Goal: Information Seeking & Learning: Compare options

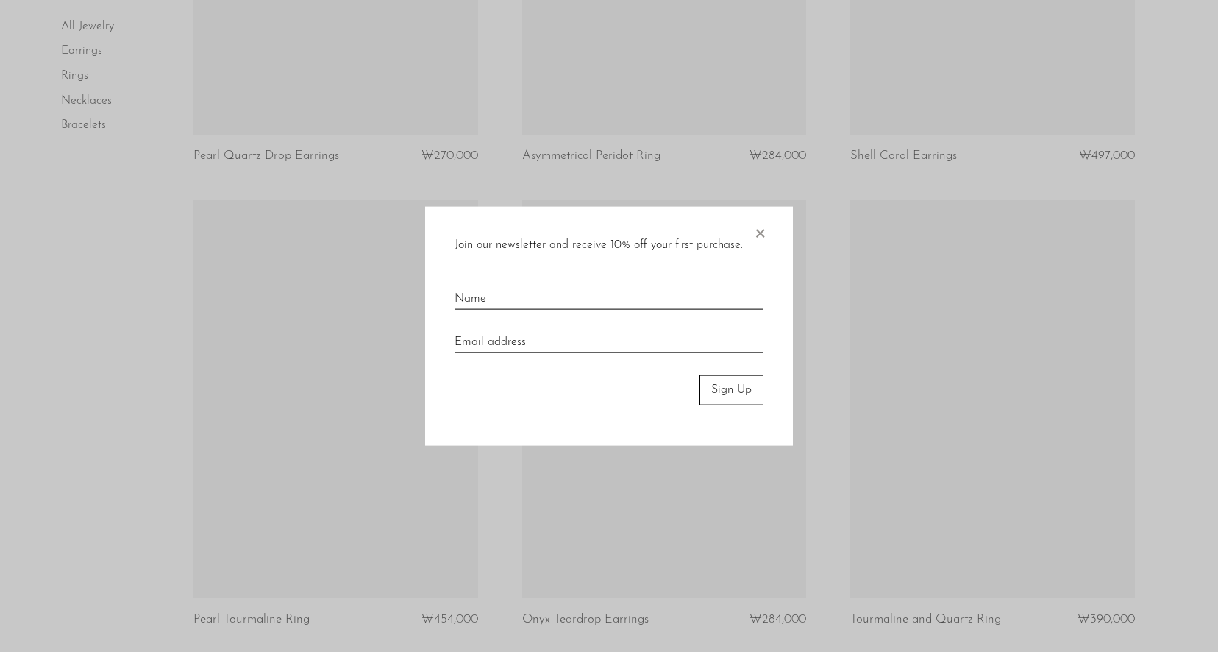
scroll to position [5415, 0]
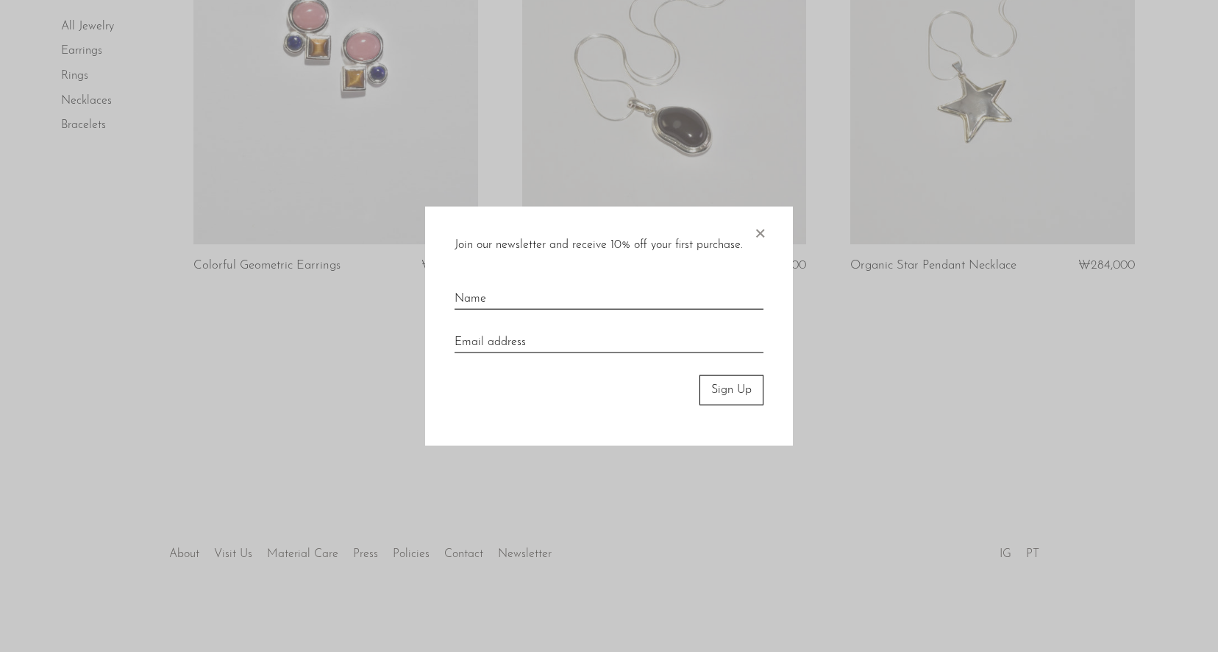
click at [763, 235] on span "×" at bounding box center [760, 230] width 15 height 47
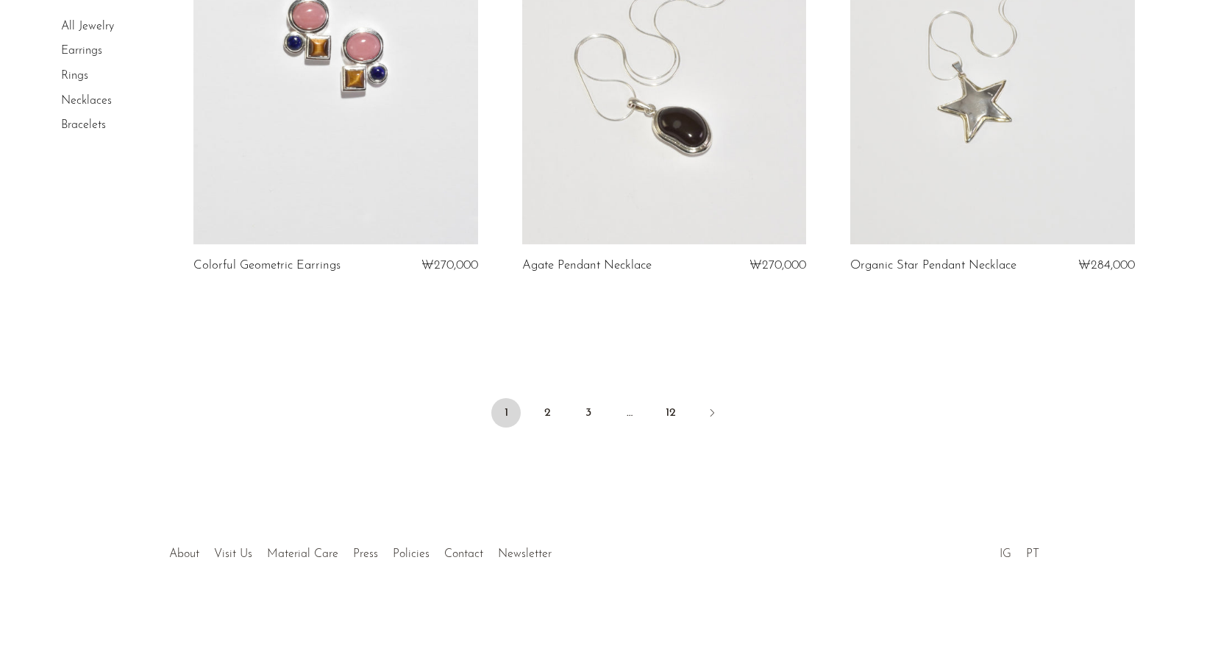
click at [1007, 553] on link "IG" at bounding box center [1006, 554] width 12 height 12
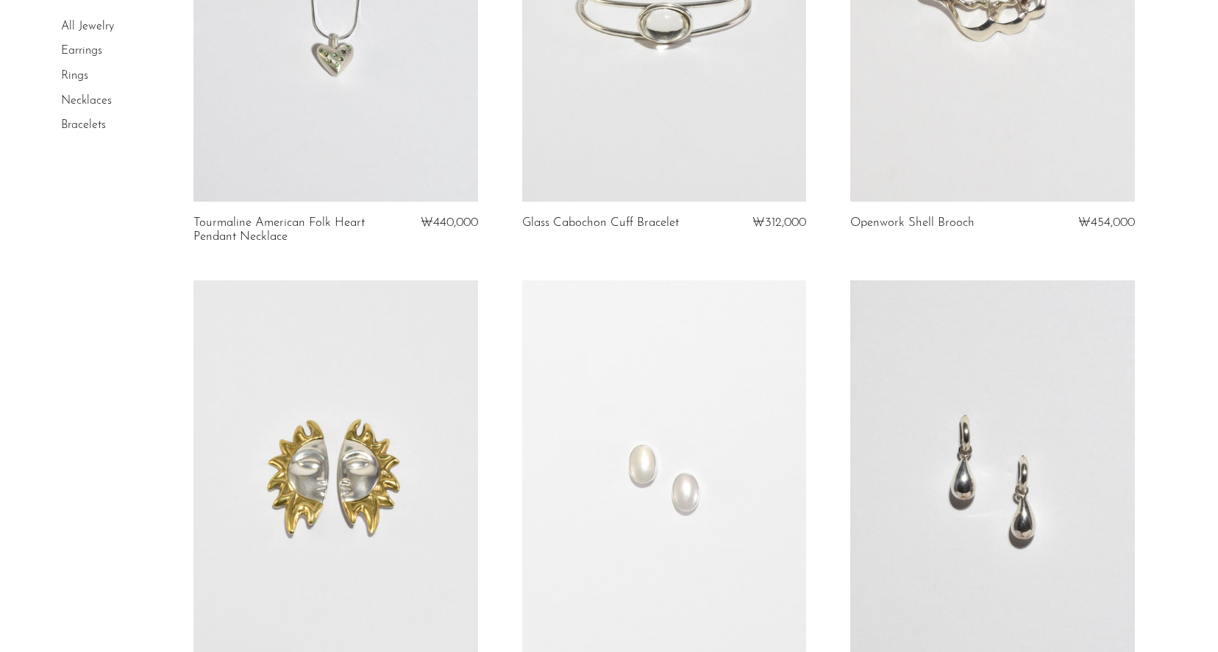
scroll to position [927, 0]
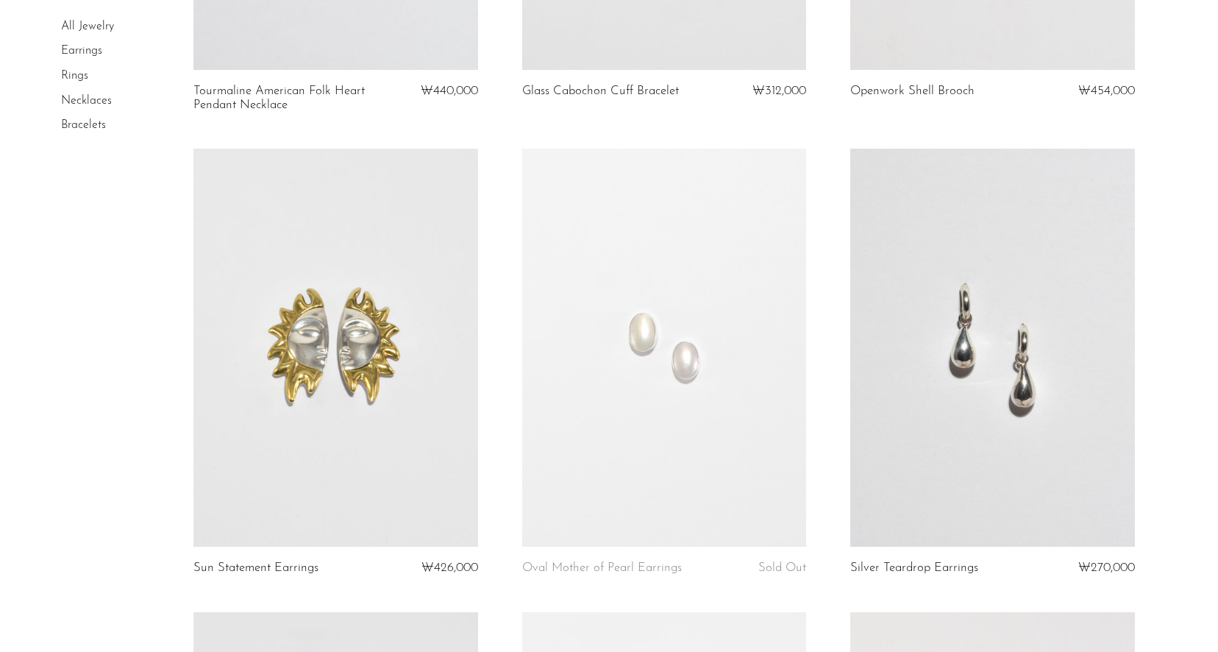
click at [974, 438] on link at bounding box center [993, 348] width 285 height 398
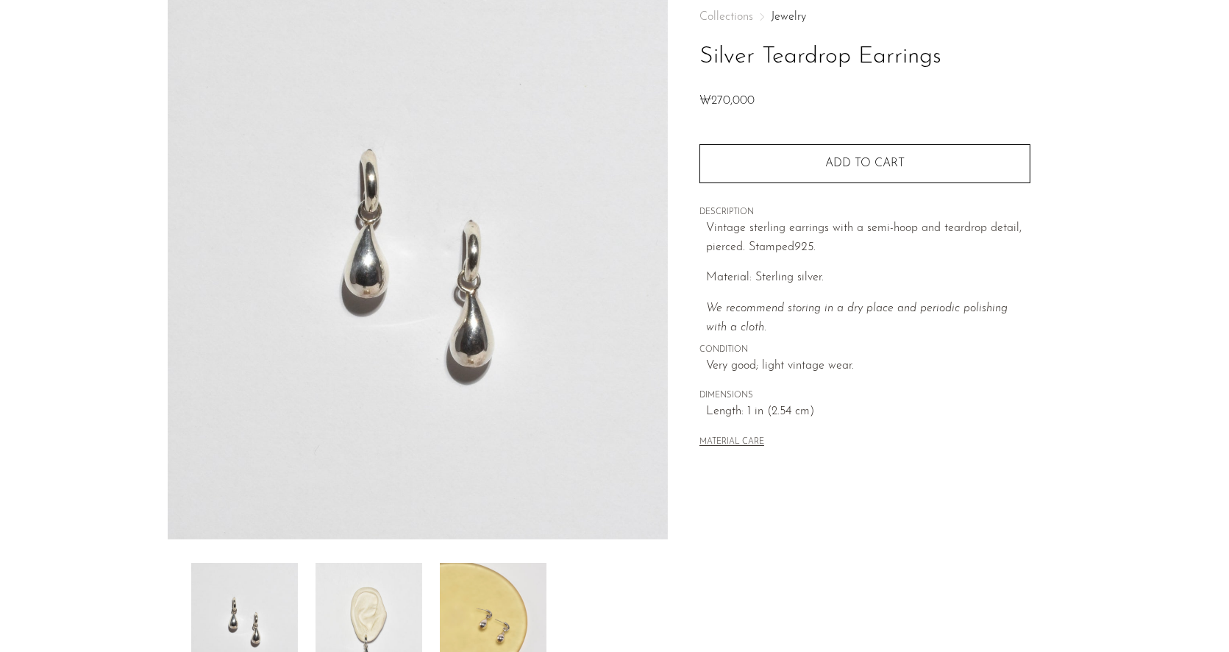
scroll to position [306, 0]
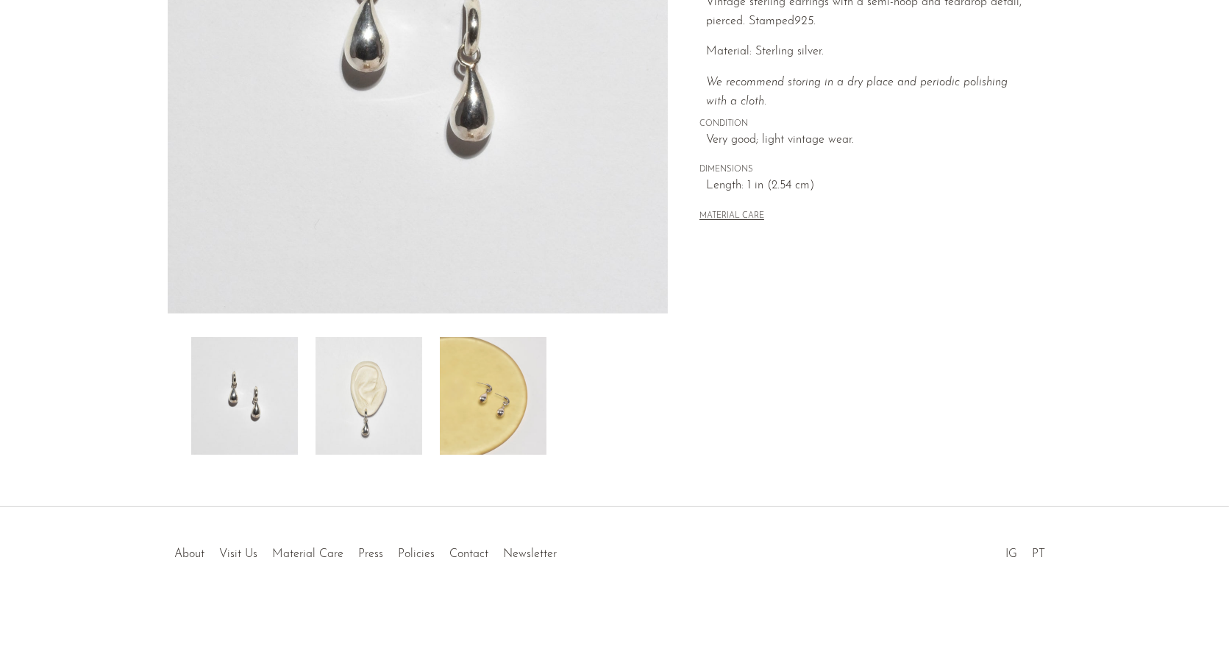
click at [385, 417] on img at bounding box center [369, 396] width 107 height 118
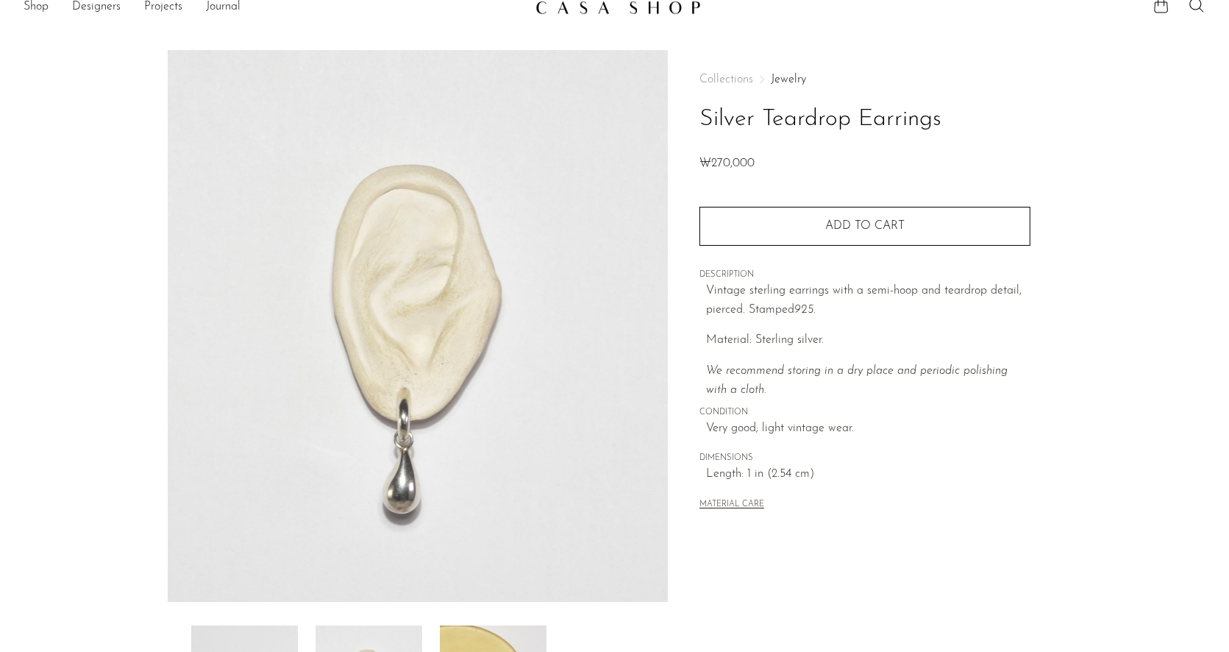
scroll to position [0, 0]
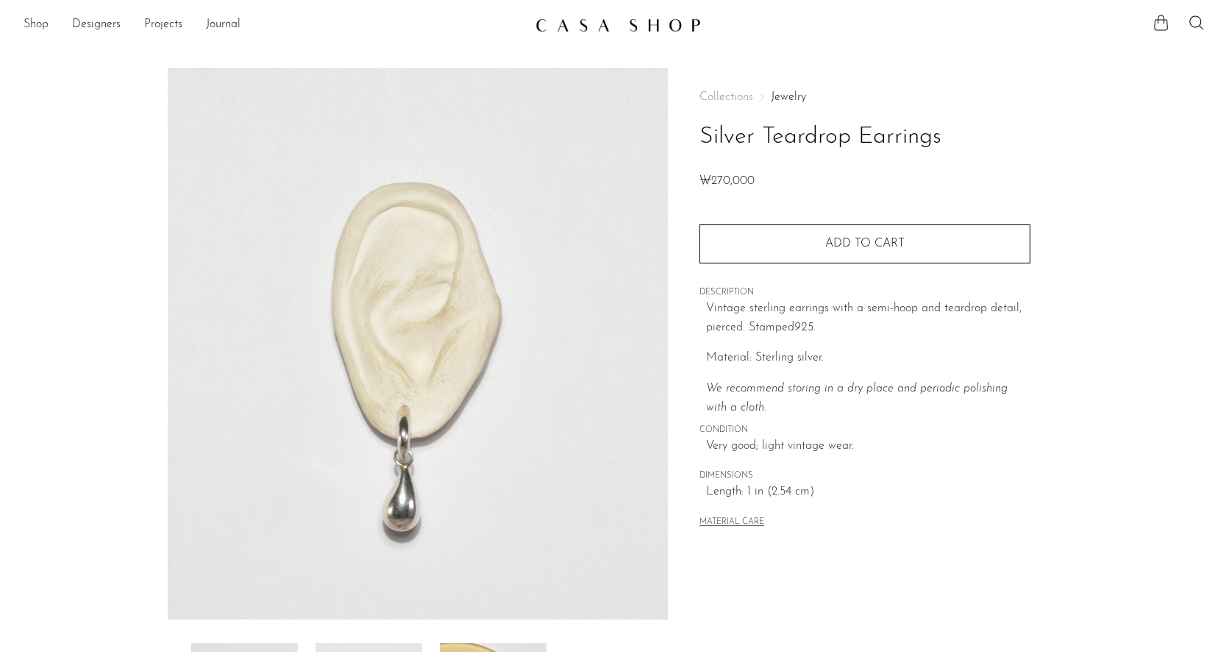
click at [37, 20] on link "Shop" at bounding box center [36, 24] width 25 height 19
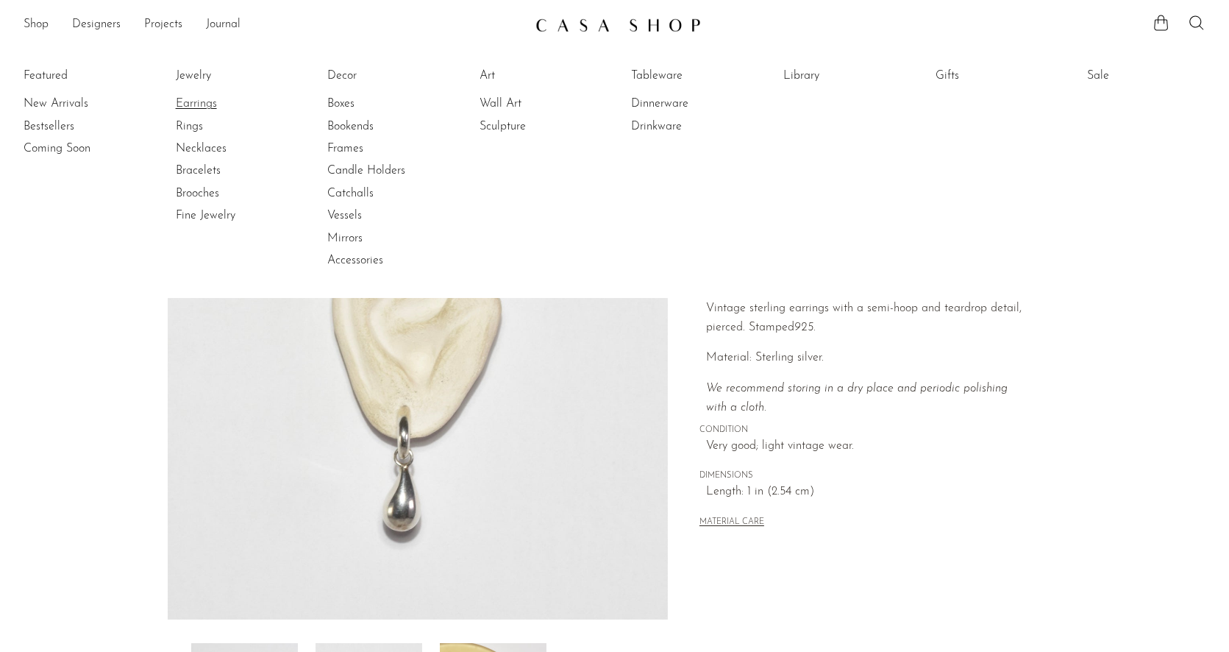
click at [199, 108] on link "Earrings" at bounding box center [231, 104] width 110 height 16
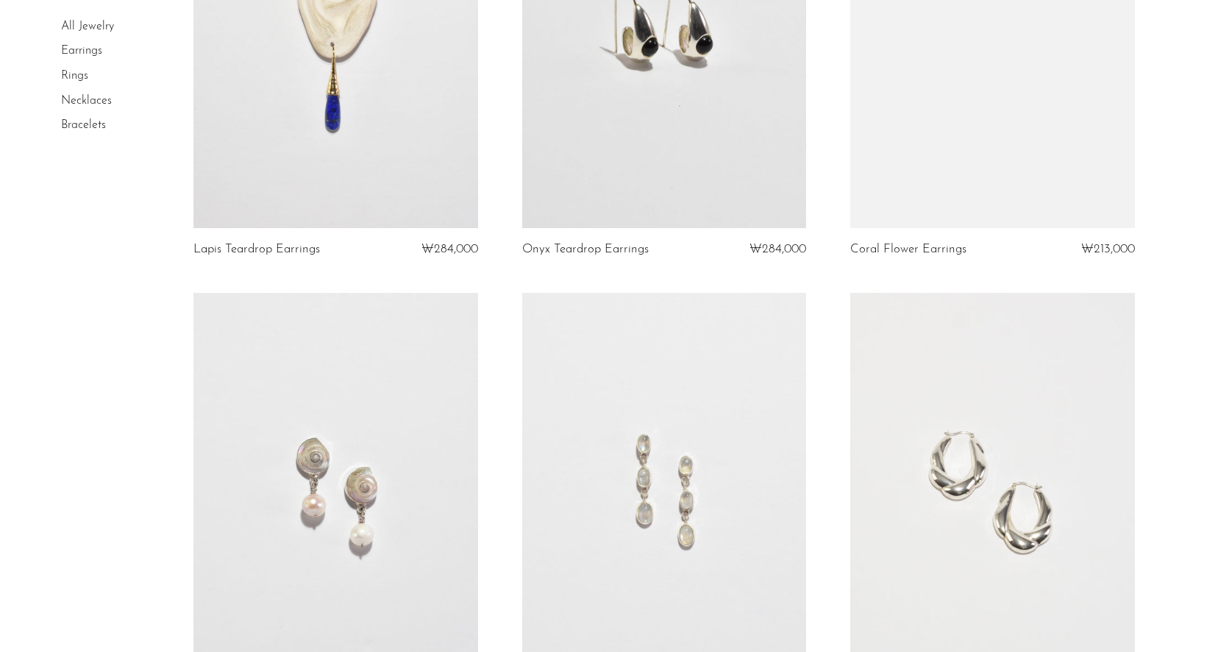
scroll to position [1695, 0]
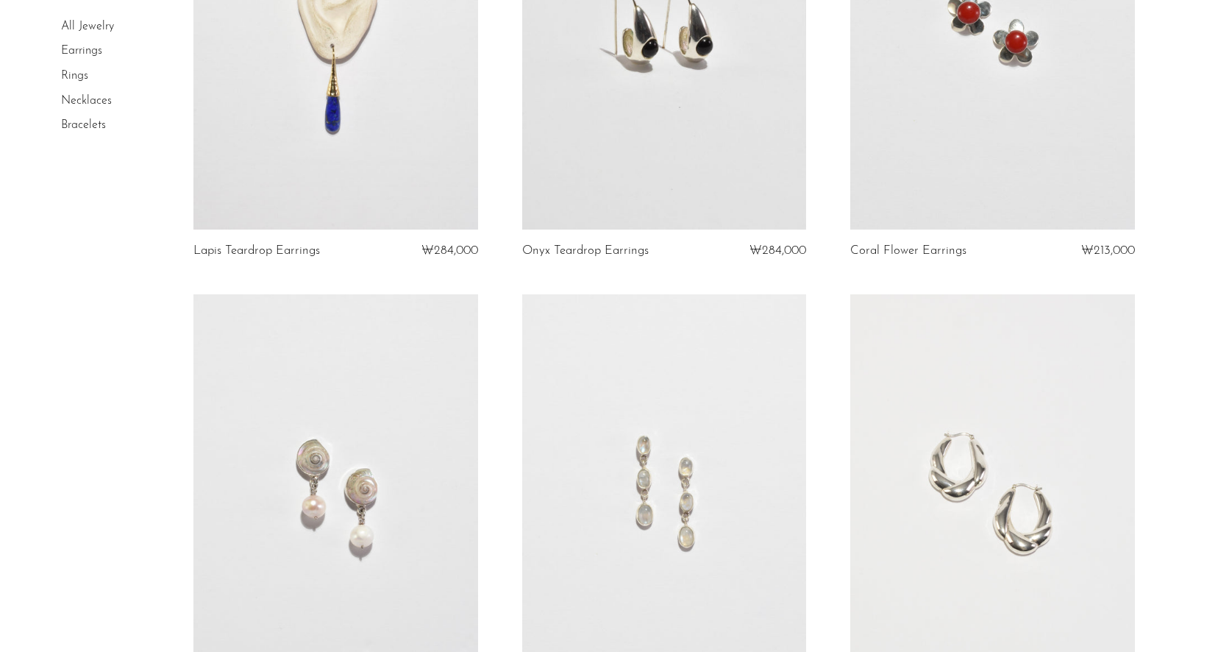
click at [322, 483] on link at bounding box center [336, 493] width 285 height 398
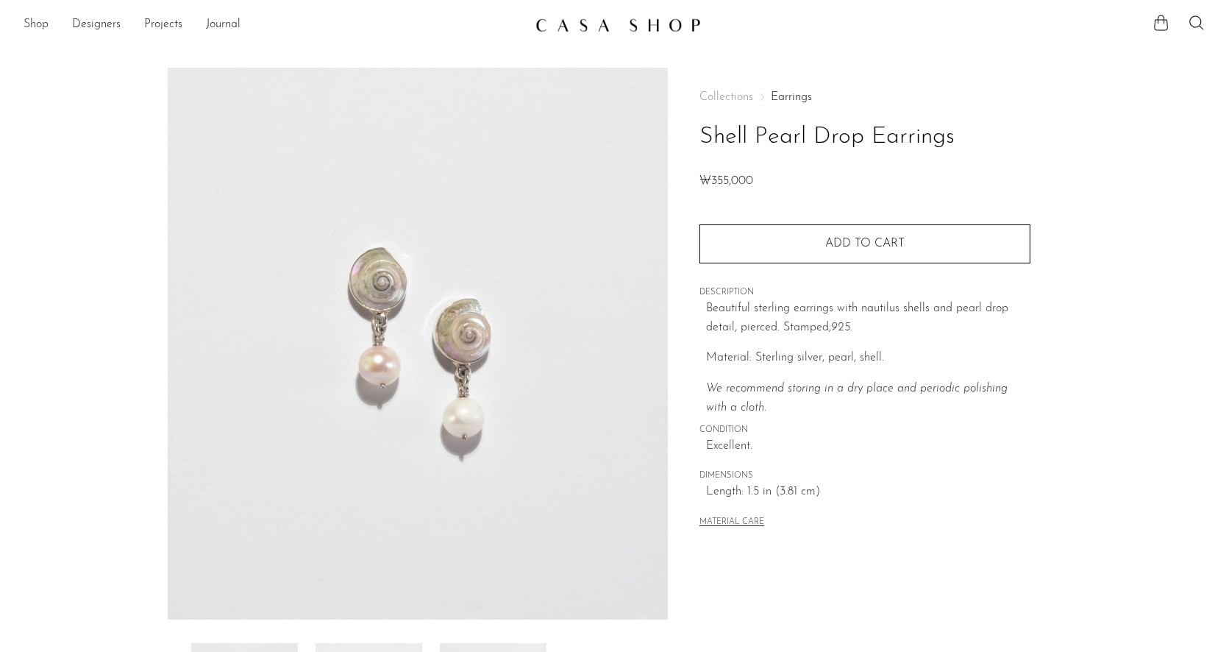
click at [32, 24] on link "Shop" at bounding box center [36, 24] width 25 height 19
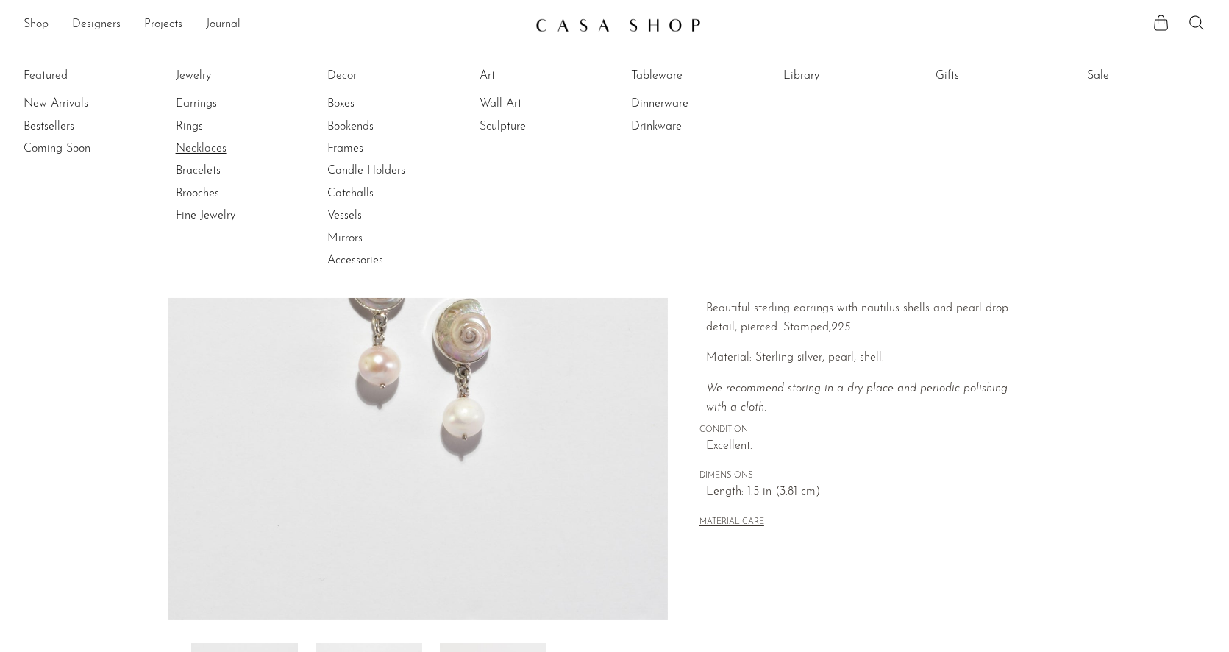
click at [204, 143] on link "Necklaces" at bounding box center [231, 149] width 110 height 16
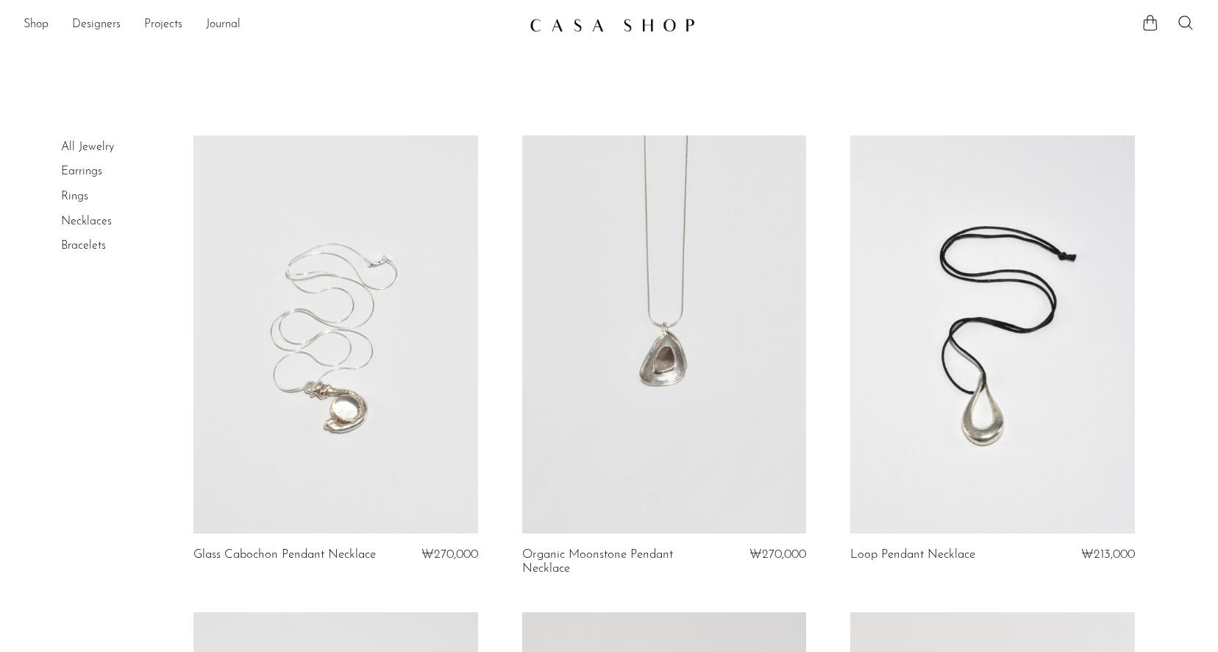
click at [93, 217] on link "Necklaces" at bounding box center [86, 222] width 51 height 12
drag, startPoint x: 117, startPoint y: 174, endPoint x: 53, endPoint y: 168, distance: 64.3
click at [61, 168] on li "Earrings" at bounding box center [116, 172] width 110 height 25
copy link "Earrings"
click at [91, 216] on link "Necklaces" at bounding box center [86, 222] width 51 height 12
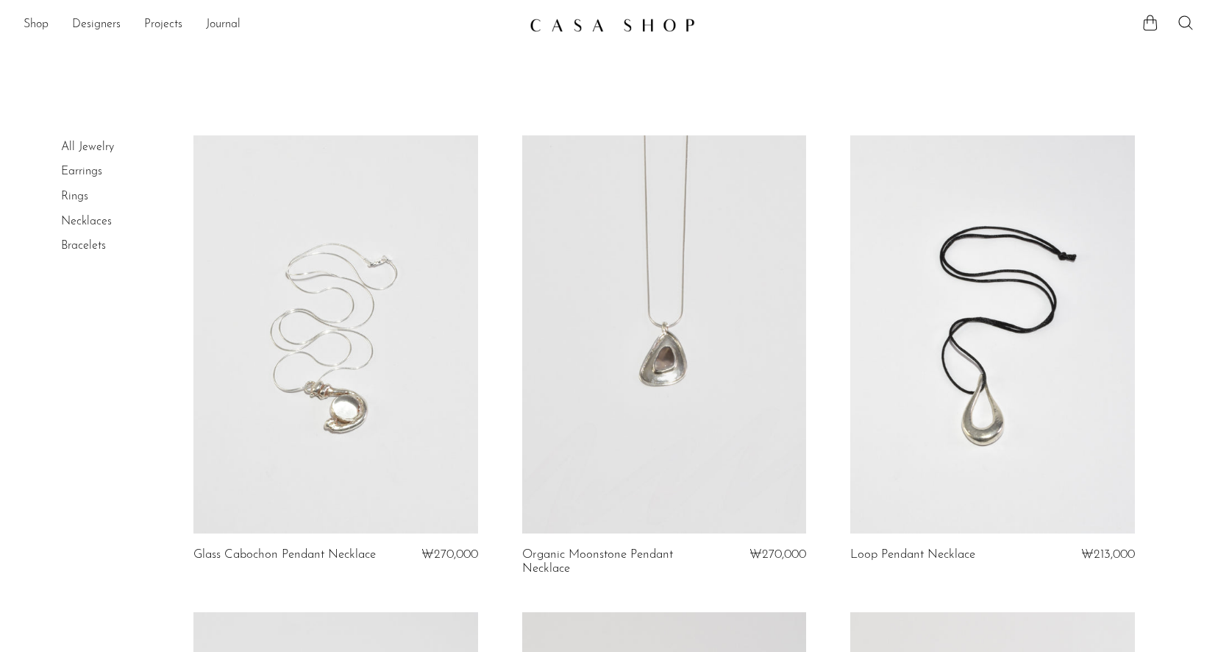
click at [93, 244] on link "Bracelets" at bounding box center [83, 246] width 45 height 12
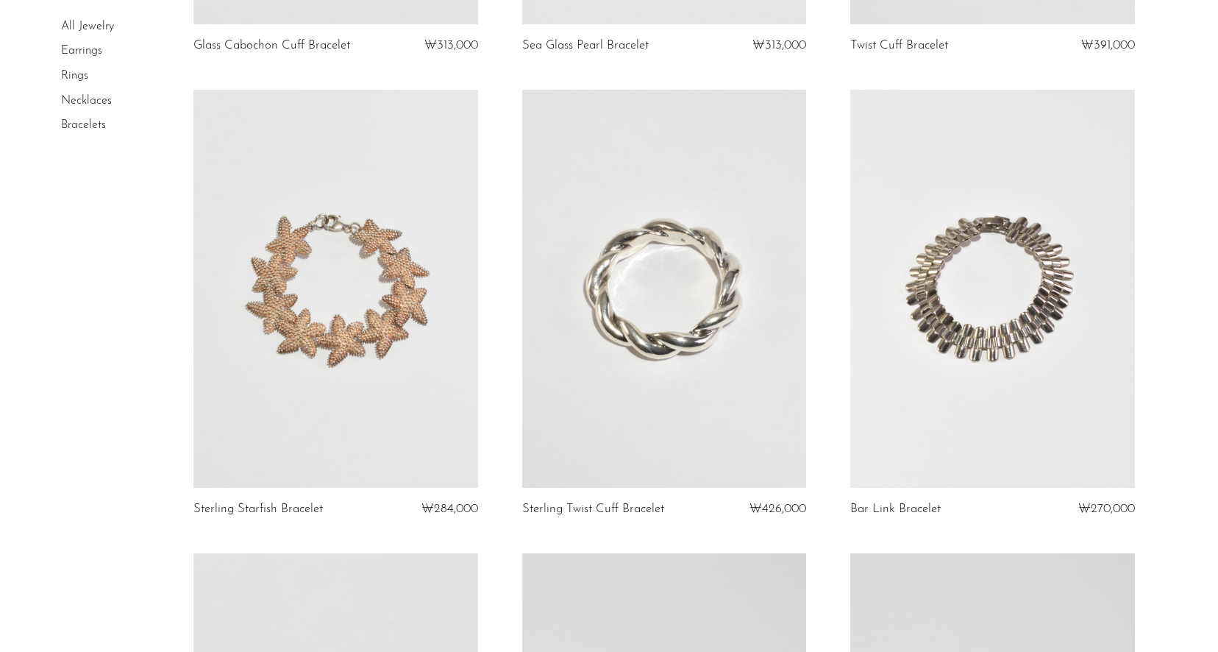
scroll to position [294, 0]
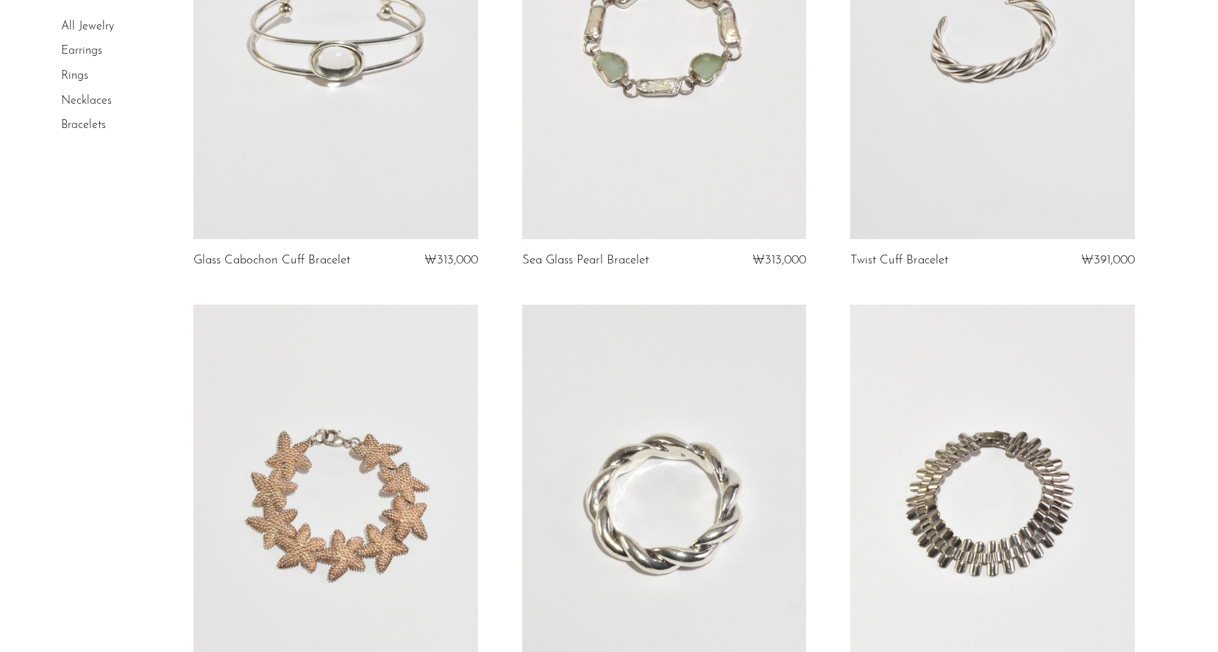
click at [1034, 149] on link at bounding box center [993, 40] width 285 height 398
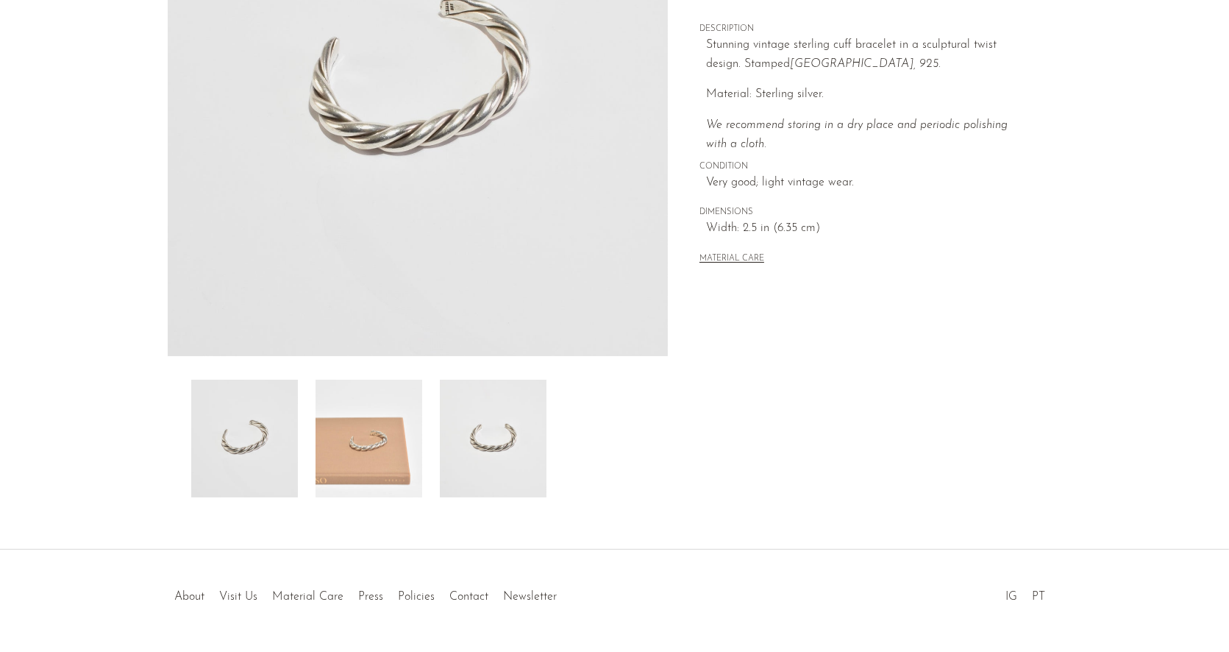
scroll to position [306, 0]
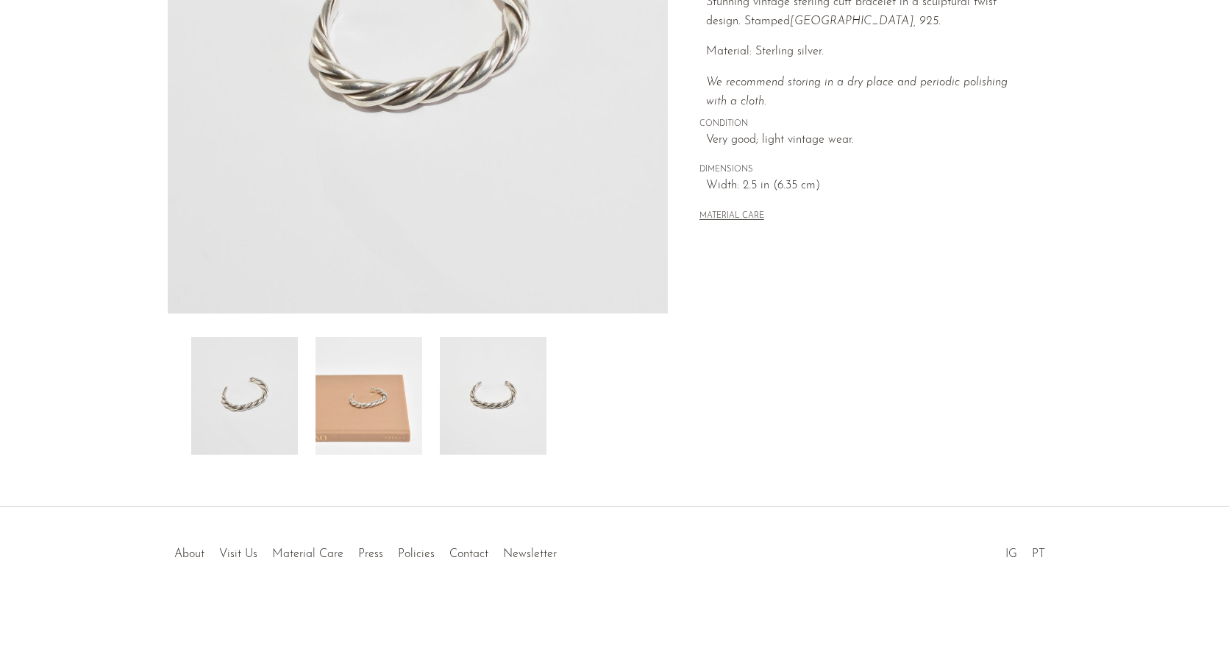
click at [389, 394] on img at bounding box center [369, 396] width 107 height 118
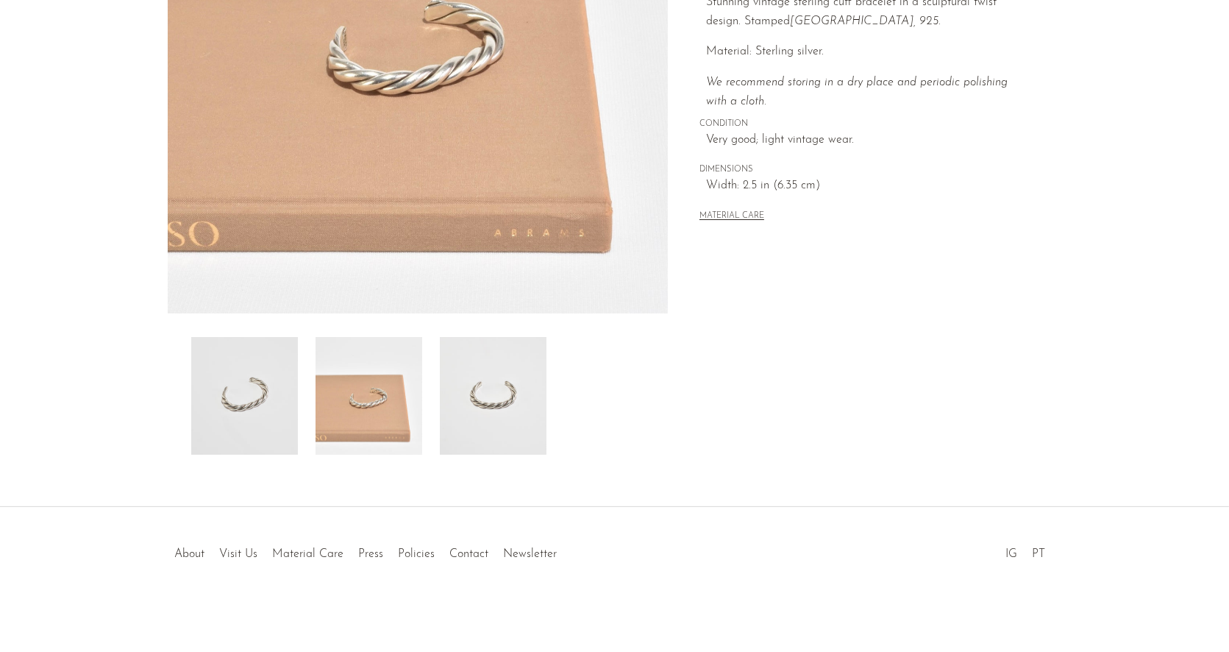
click at [482, 388] on img at bounding box center [493, 396] width 107 height 118
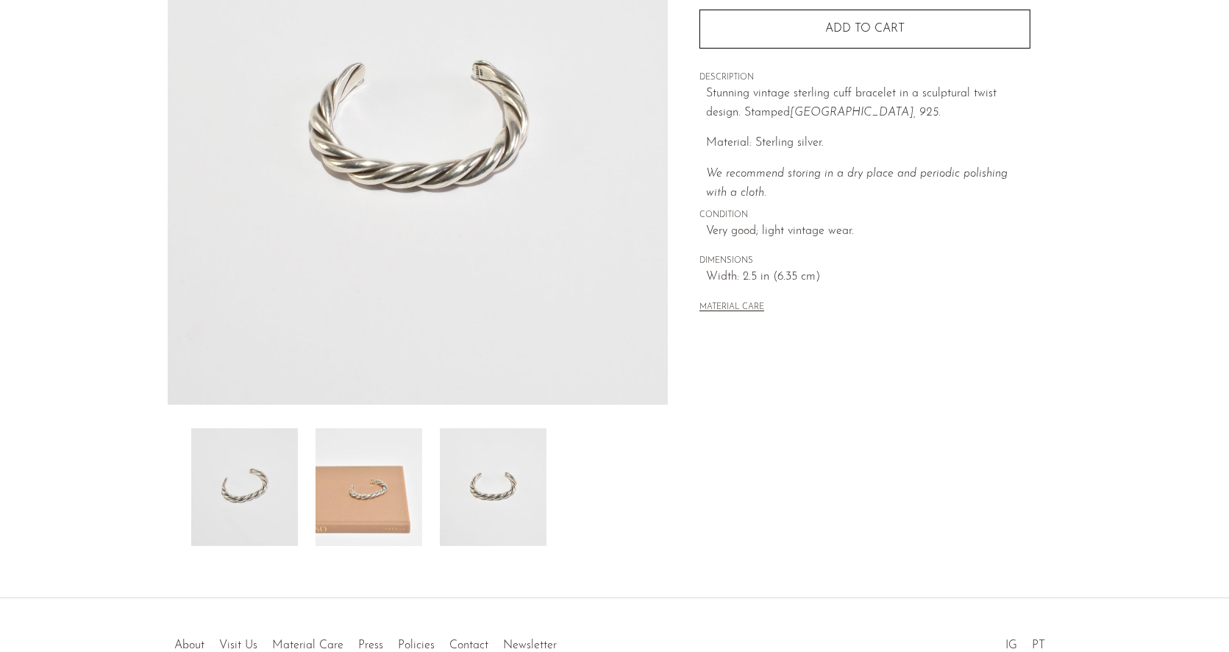
scroll to position [85, 0]
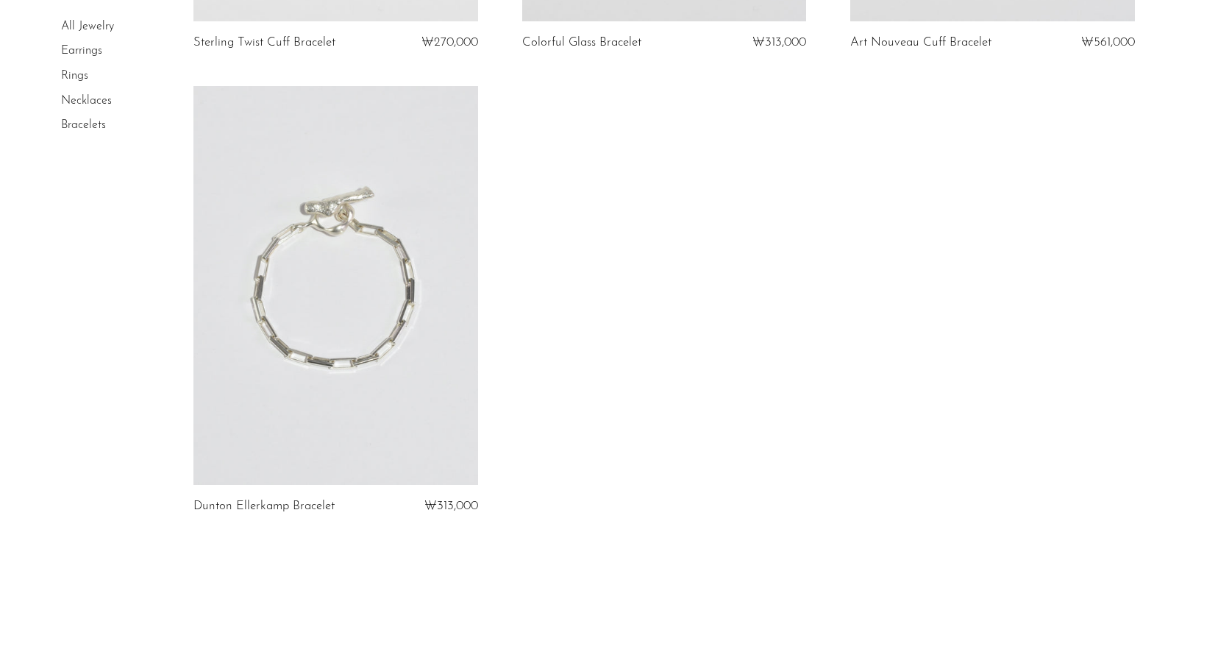
scroll to position [2029, 0]
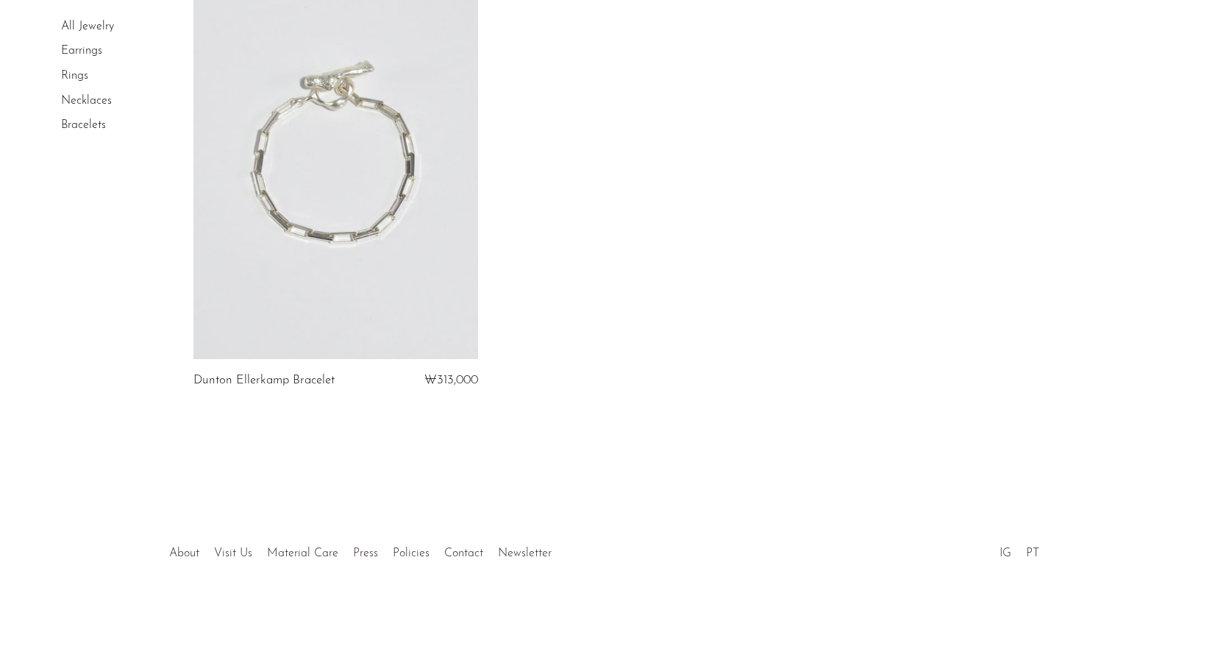
click at [406, 158] on link at bounding box center [336, 159] width 285 height 398
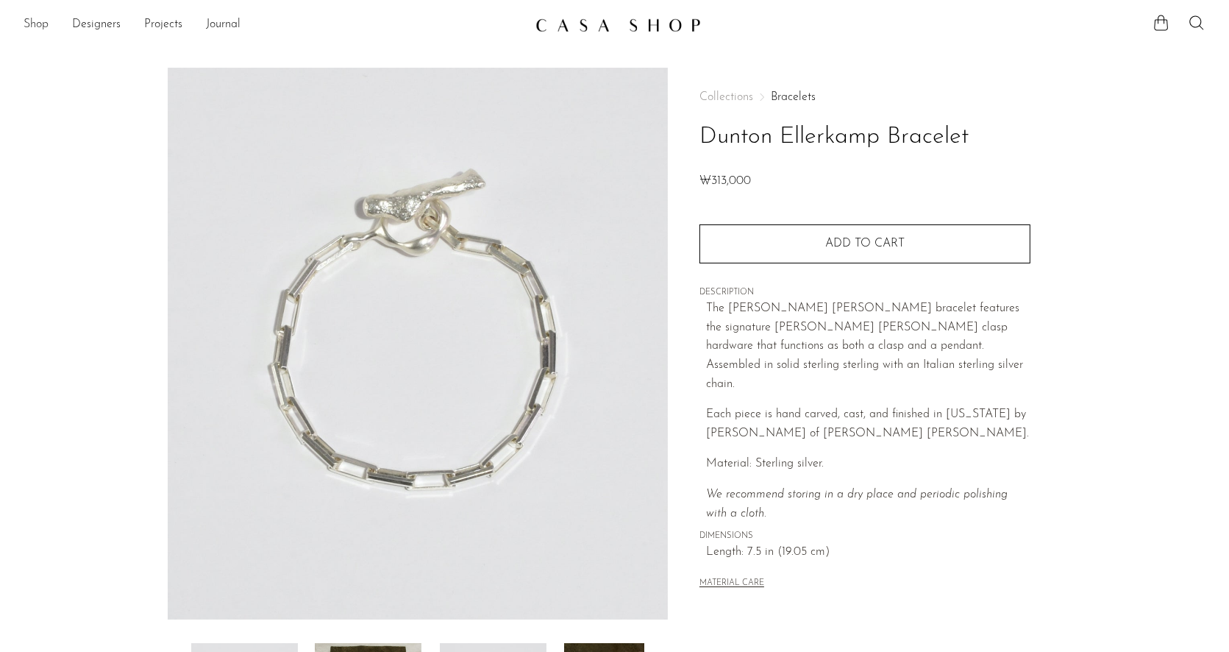
click at [29, 29] on link "Shop" at bounding box center [36, 24] width 25 height 19
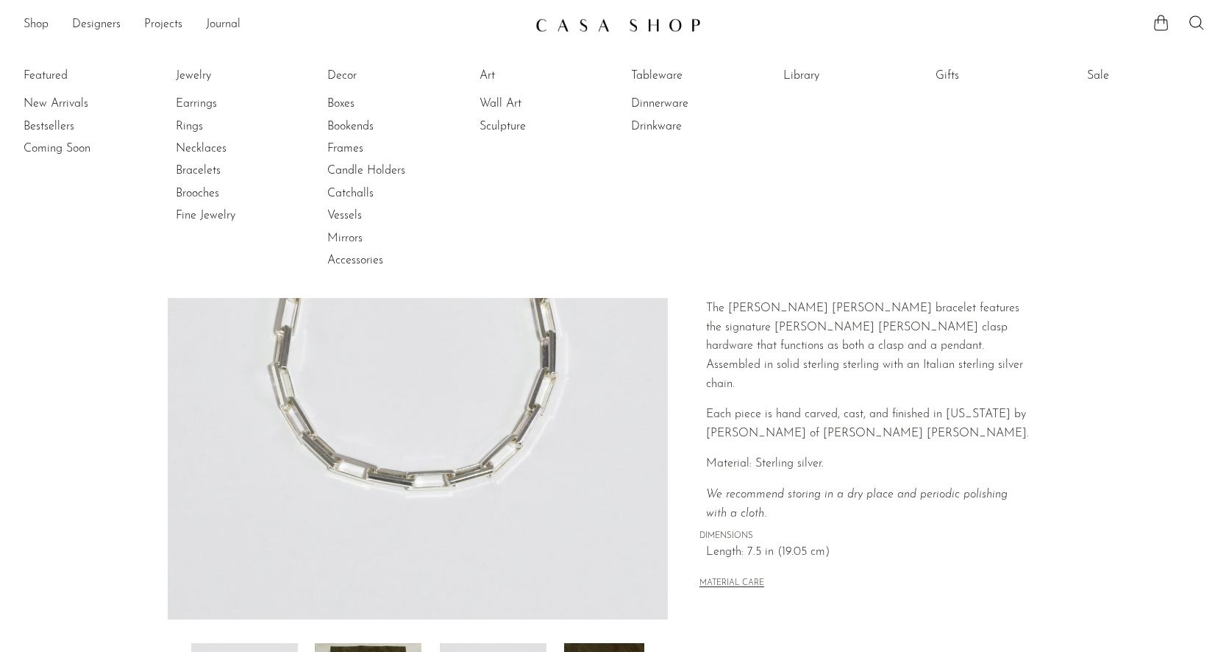
click at [40, 71] on li "Featured New Arrivals Bestsellers Coming Soon" at bounding box center [83, 168] width 118 height 213
click at [47, 73] on li "Featured New Arrivals Bestsellers Coming Soon" at bounding box center [83, 168] width 118 height 213
click at [341, 101] on link "Boxes" at bounding box center [382, 104] width 110 height 16
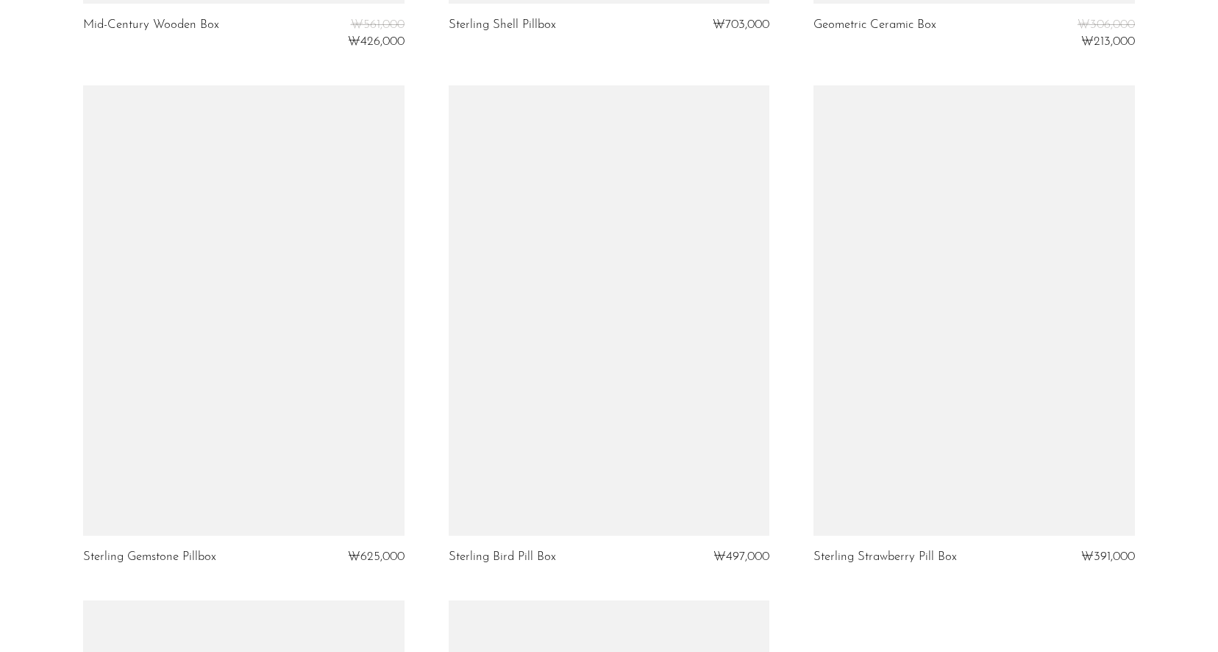
scroll to position [4268, 0]
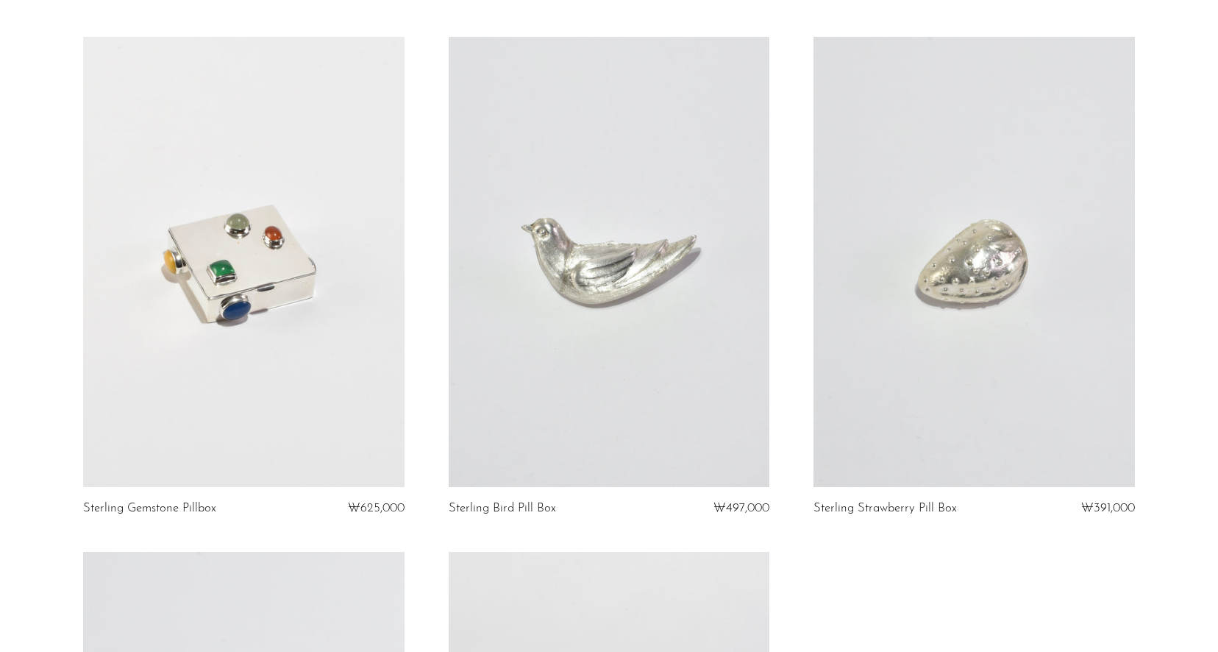
click at [970, 333] on link at bounding box center [975, 262] width 322 height 450
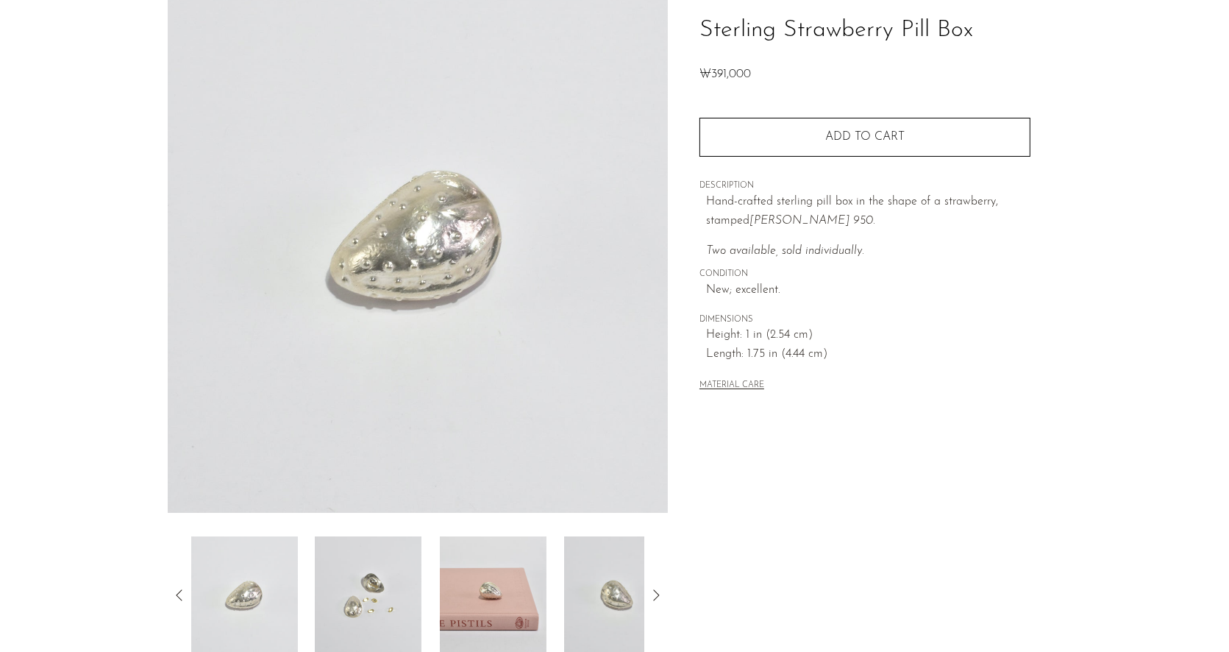
scroll to position [221, 0]
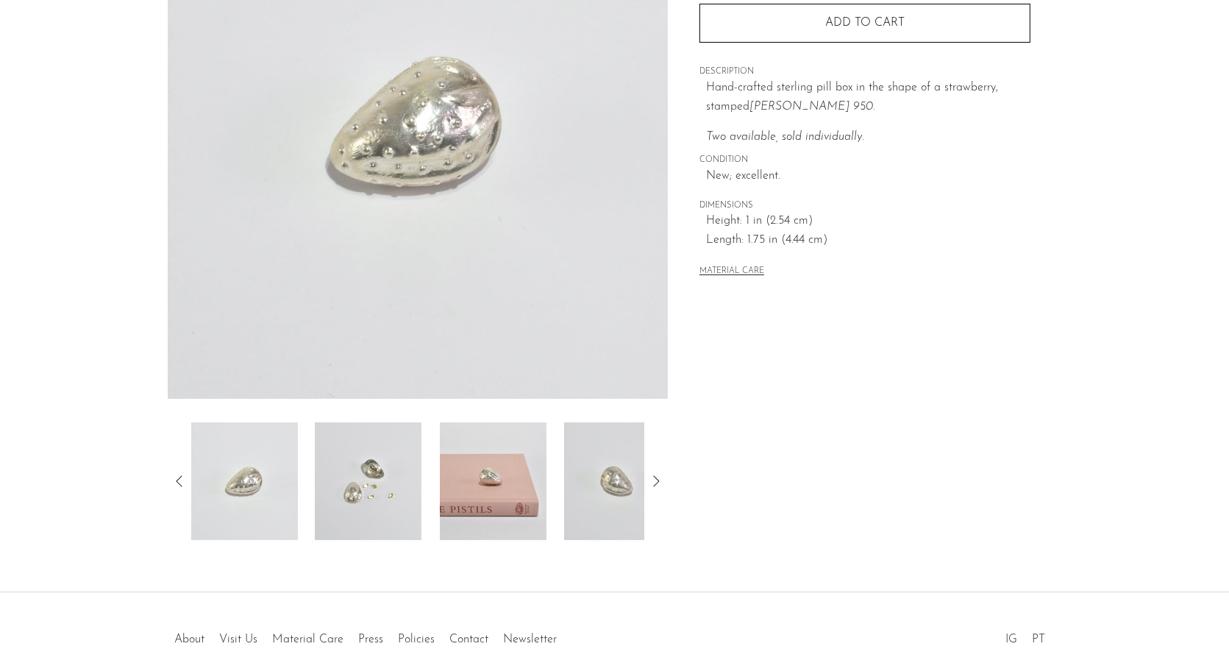
click at [536, 501] on img at bounding box center [493, 481] width 107 height 118
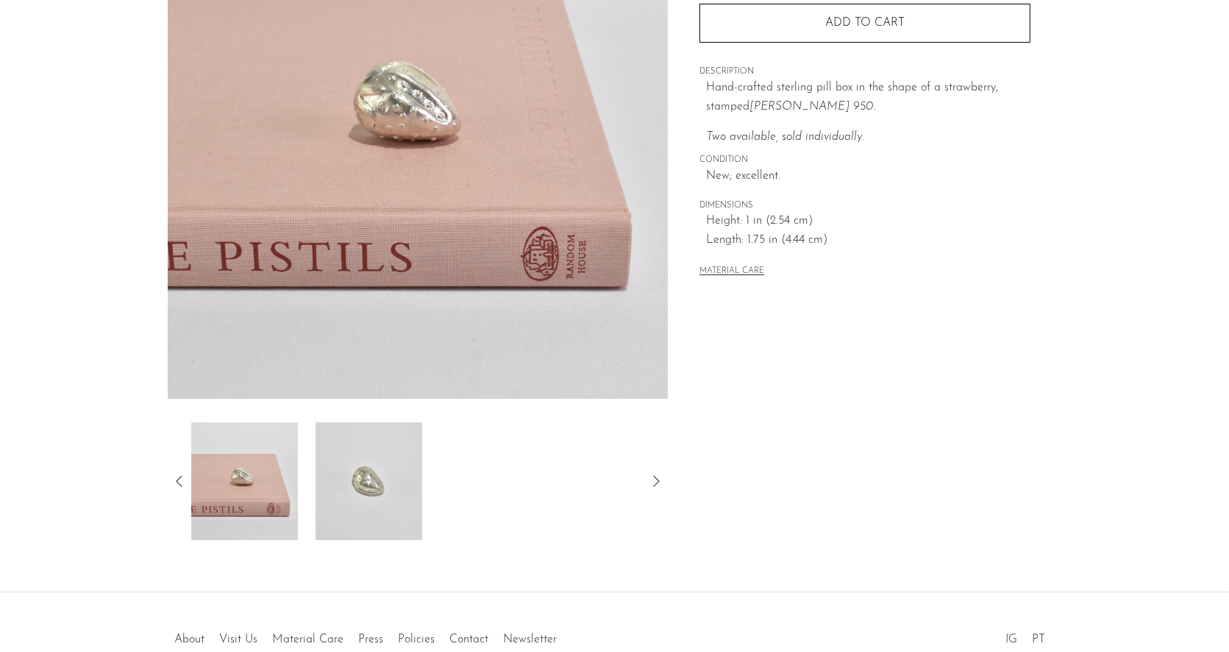
click at [555, 478] on div at bounding box center [418, 481] width 454 height 118
click at [350, 478] on img at bounding box center [369, 481] width 107 height 118
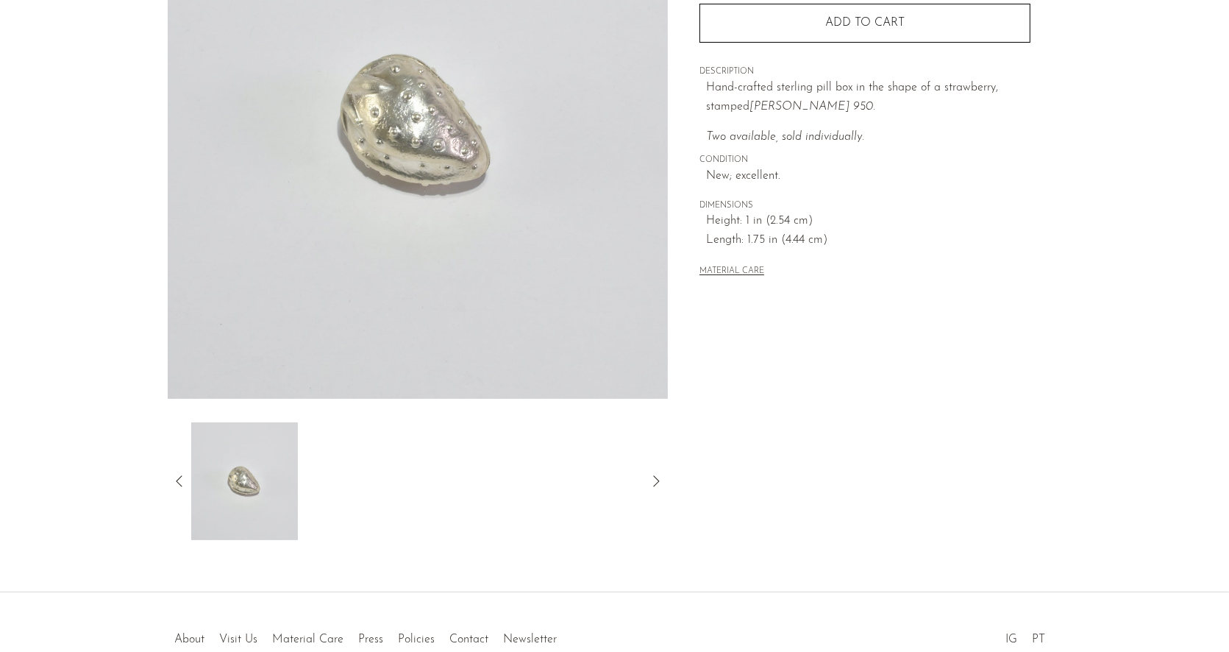
click at [185, 488] on icon at bounding box center [180, 481] width 18 height 18
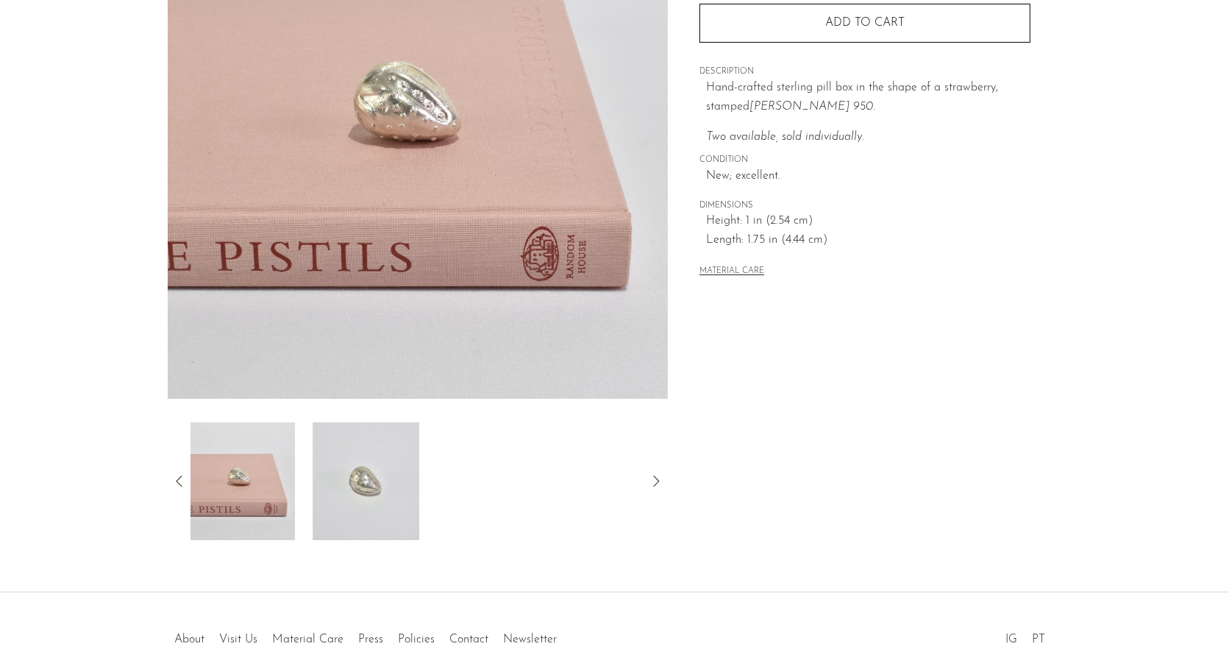
click at [180, 483] on icon at bounding box center [180, 481] width 18 height 18
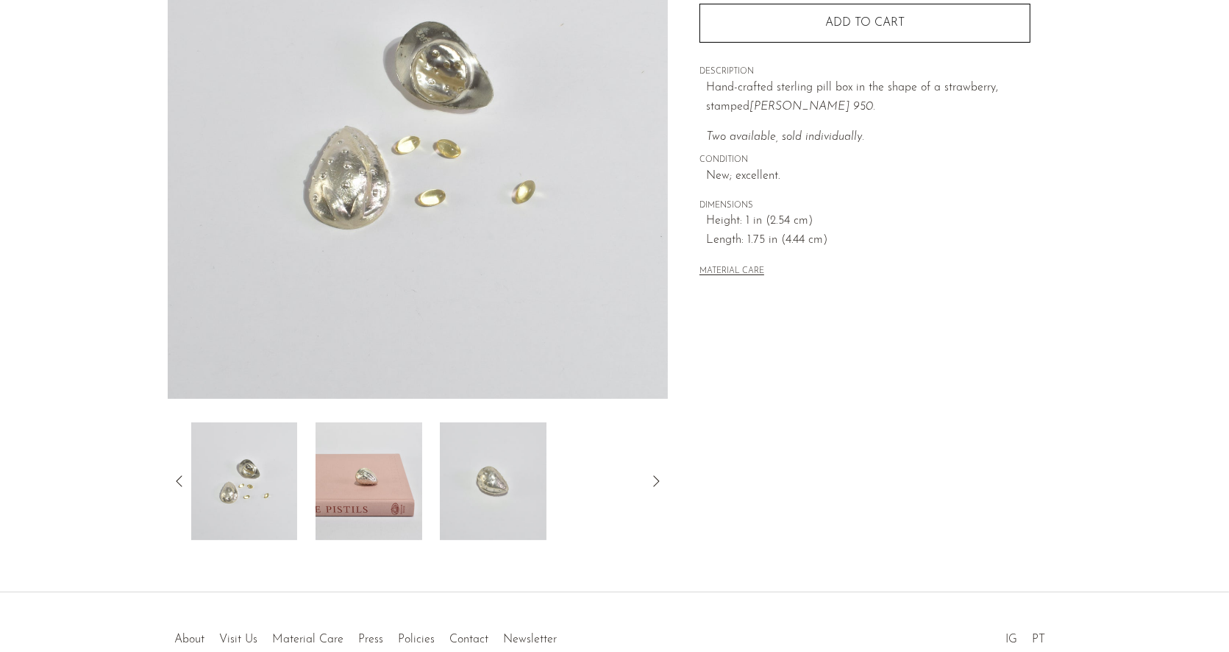
click at [174, 475] on icon at bounding box center [180, 481] width 18 height 18
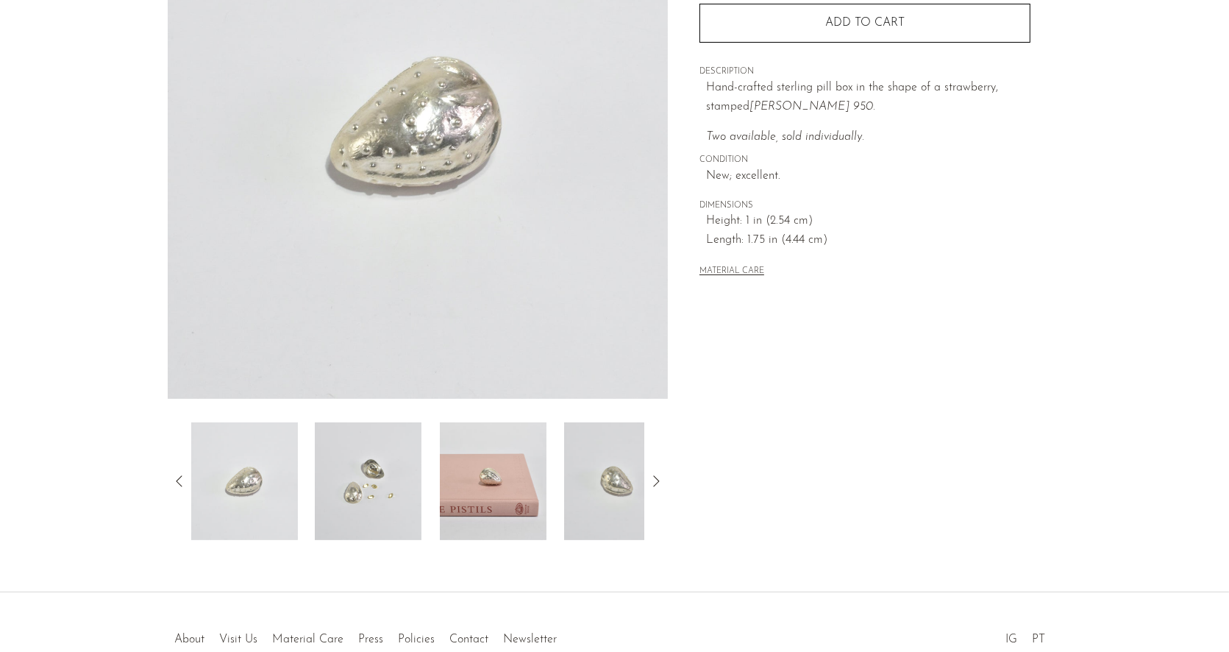
click at [273, 481] on img at bounding box center [244, 481] width 107 height 118
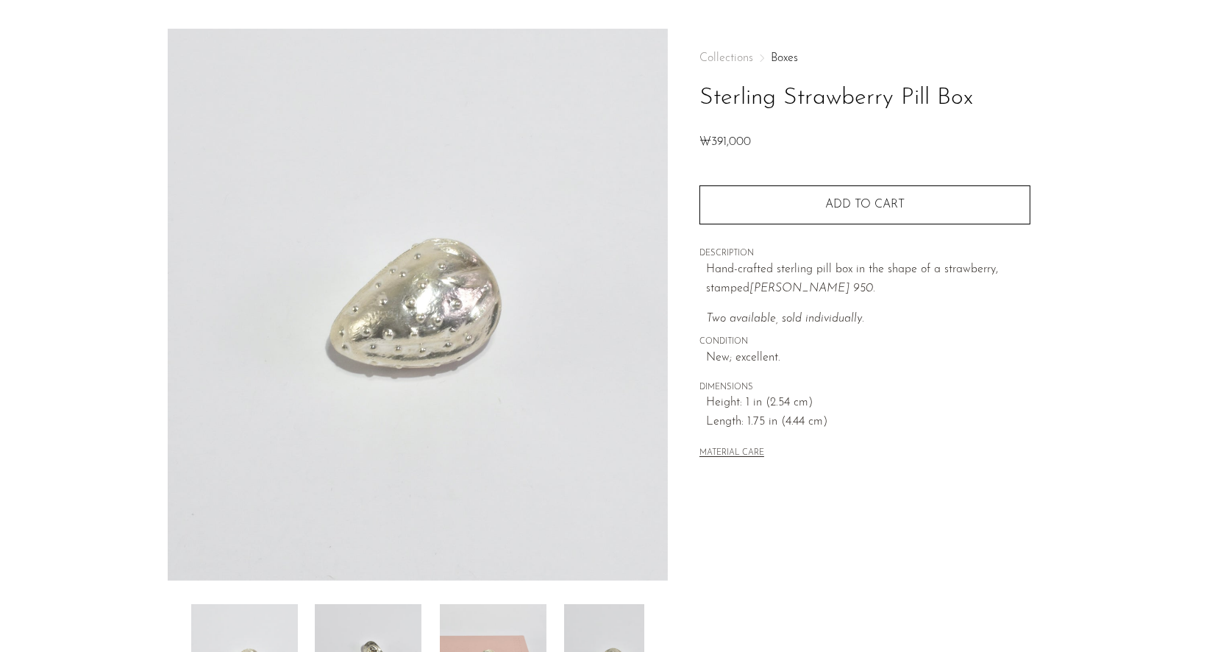
scroll to position [0, 0]
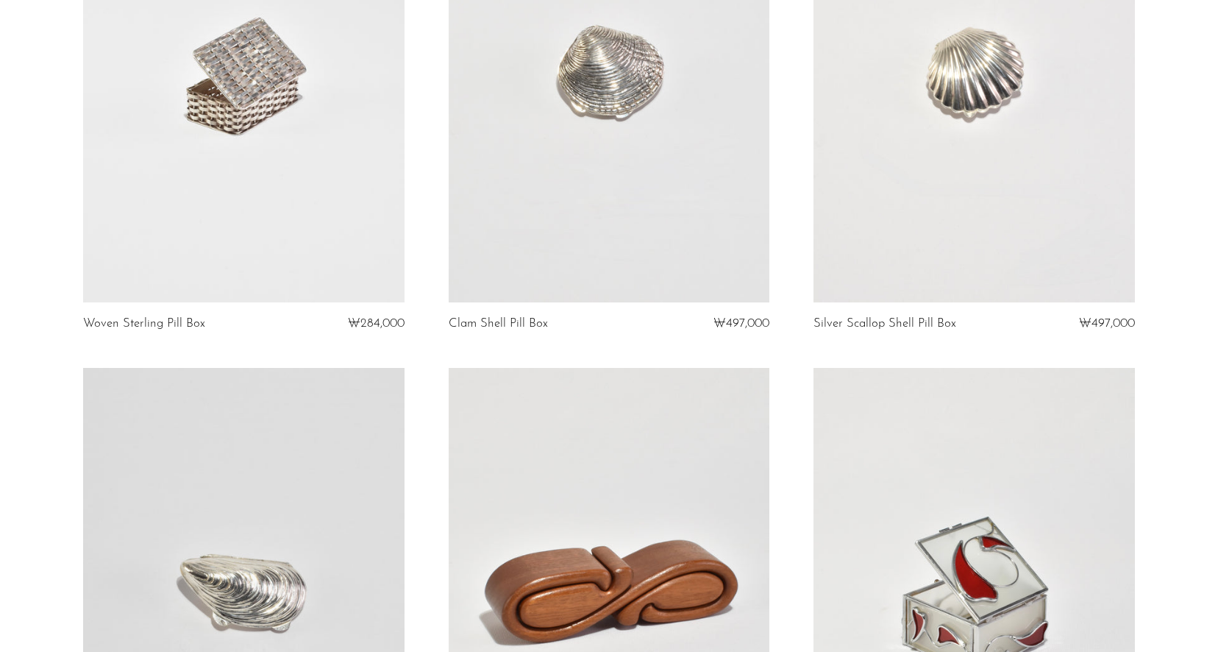
scroll to position [147, 0]
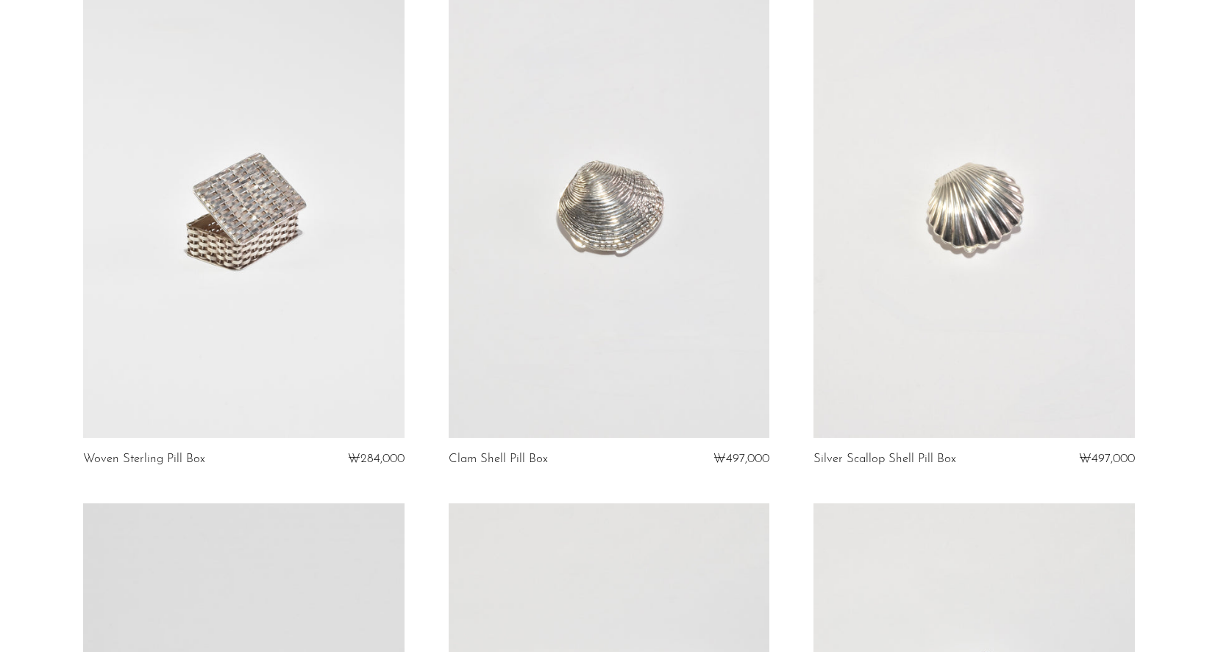
click at [656, 279] on link at bounding box center [610, 213] width 322 height 450
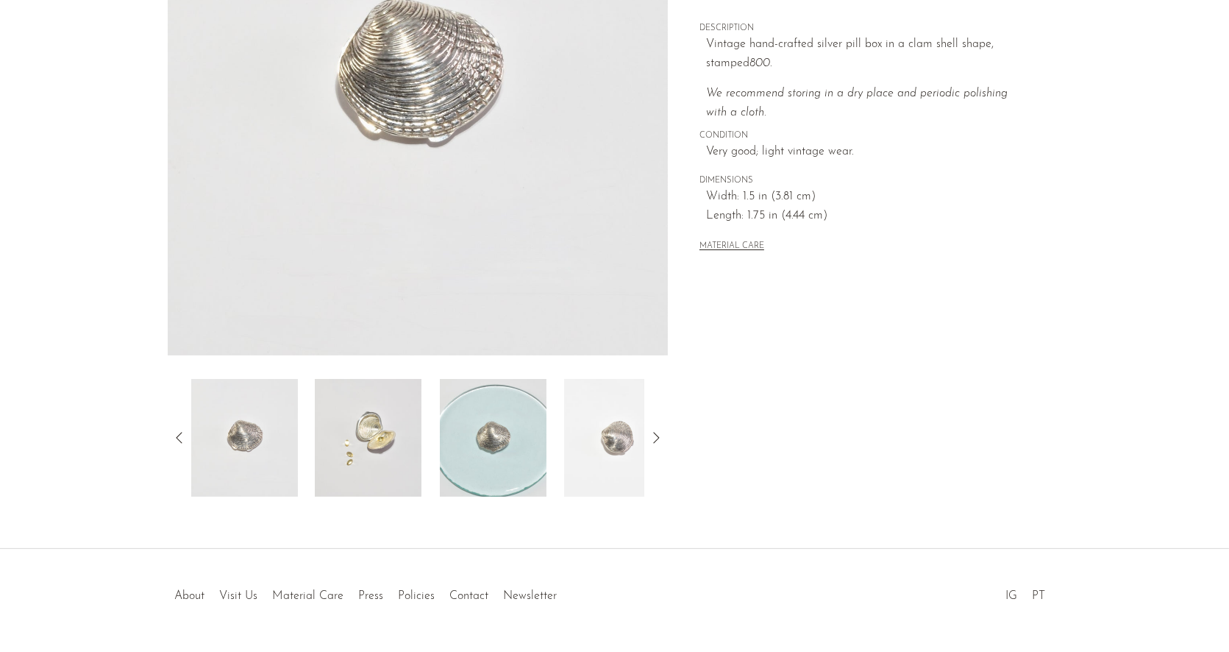
scroll to position [306, 0]
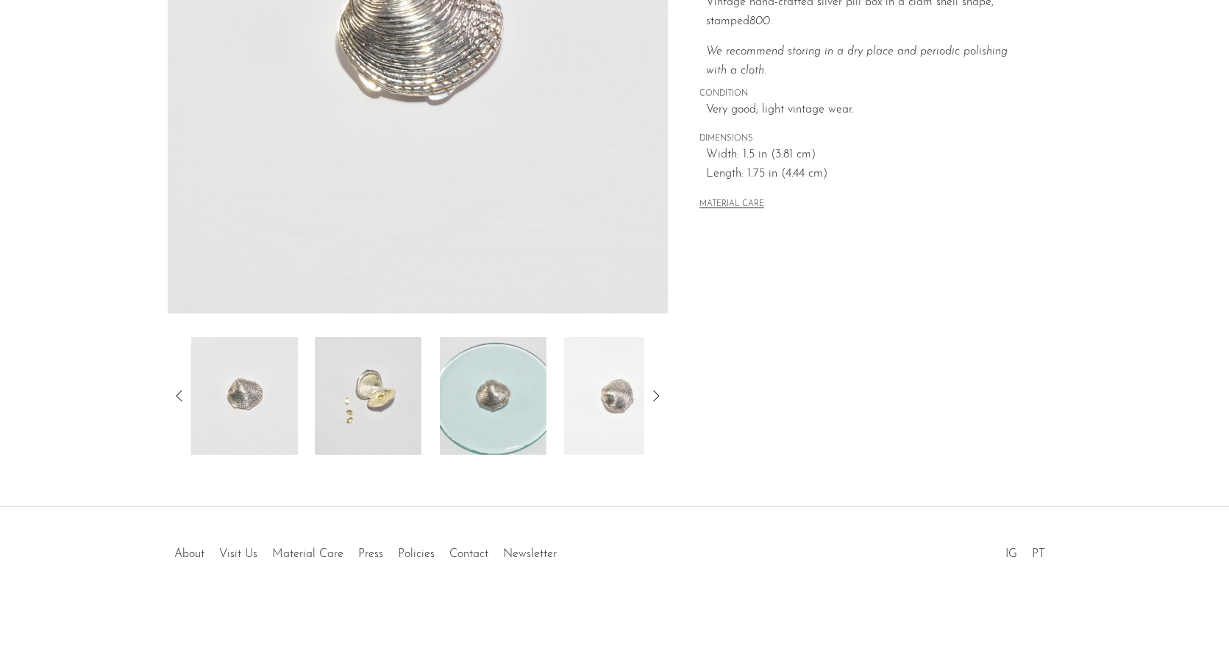
click at [353, 386] on img at bounding box center [368, 396] width 107 height 118
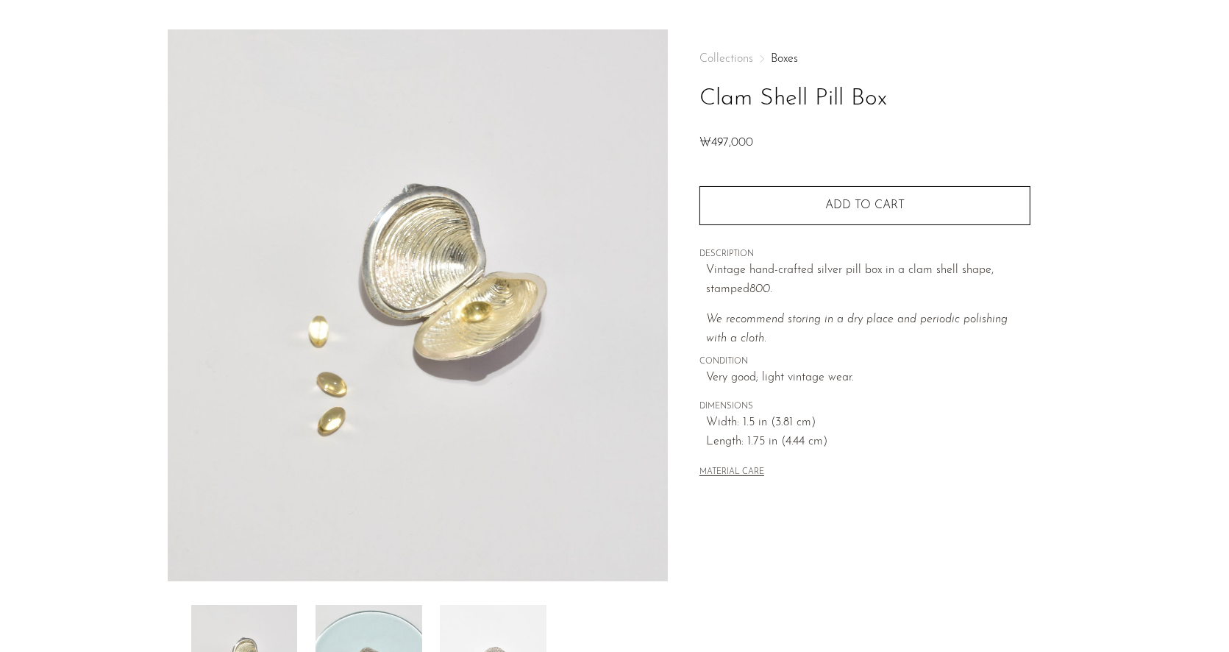
scroll to position [12, 0]
